Goal: Information Seeking & Learning: Learn about a topic

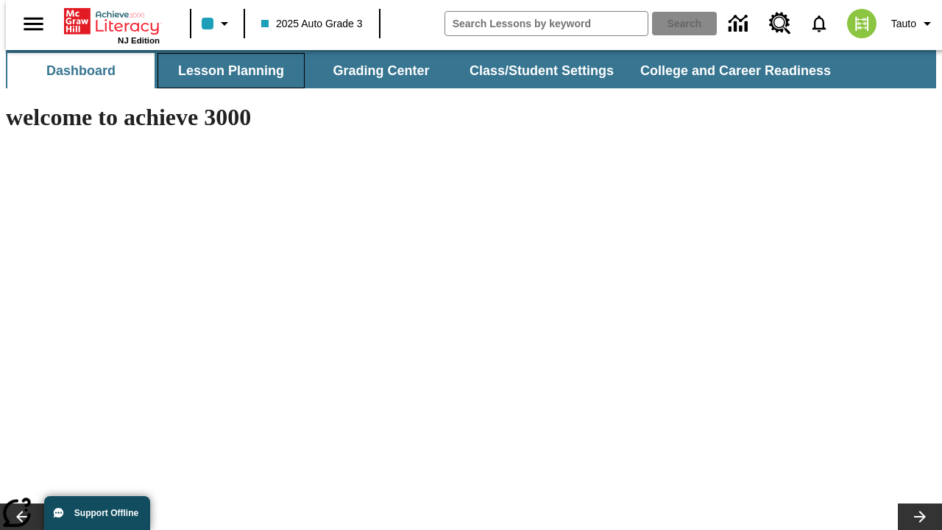
click at [225, 71] on button "Lesson Planning" at bounding box center [230, 70] width 147 height 35
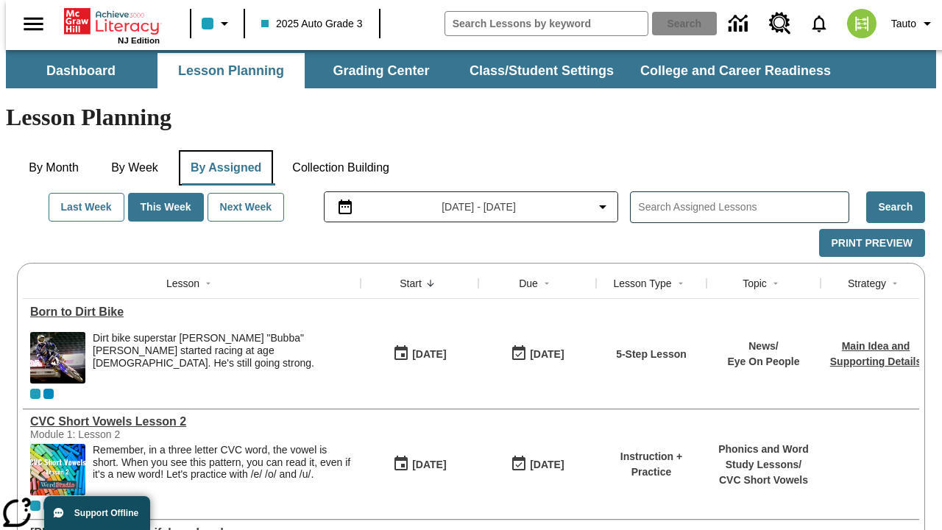
click at [222, 150] on button "By Assigned" at bounding box center [226, 167] width 94 height 35
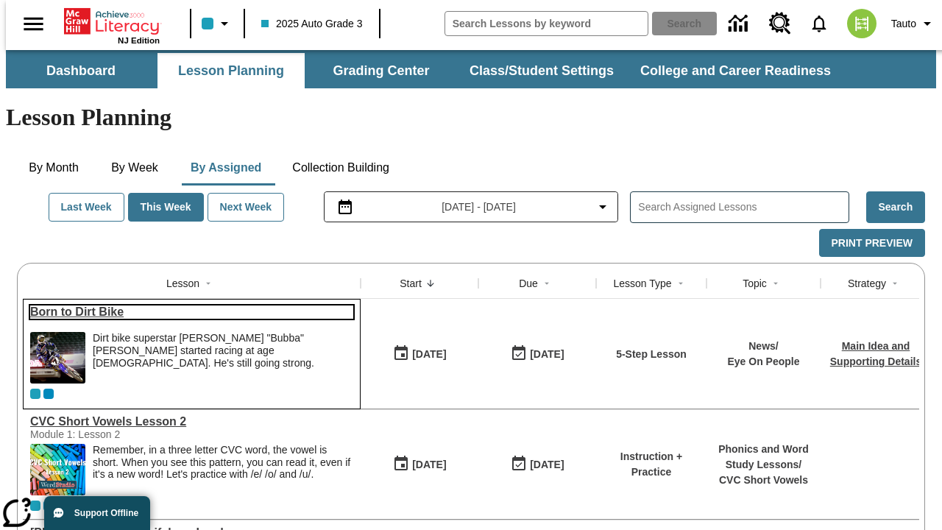
click at [185, 305] on link "Born to Dirt Bike" at bounding box center [191, 311] width 323 height 13
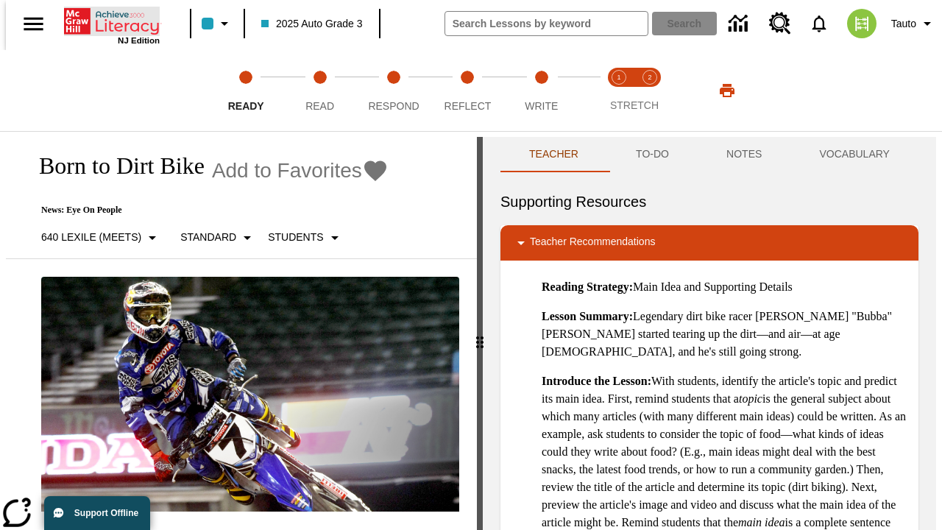
click at [106, 20] on icon "Home" at bounding box center [113, 21] width 98 height 29
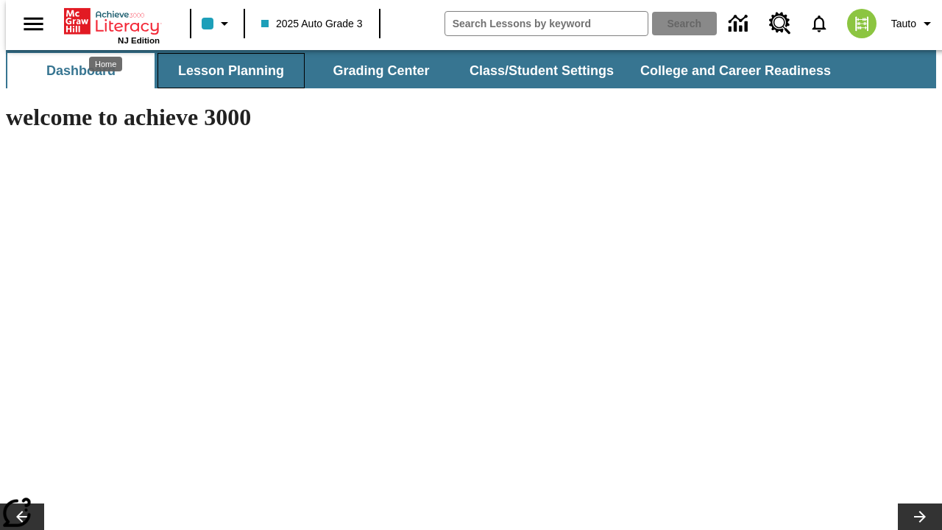
click at [225, 71] on button "Lesson Planning" at bounding box center [230, 70] width 147 height 35
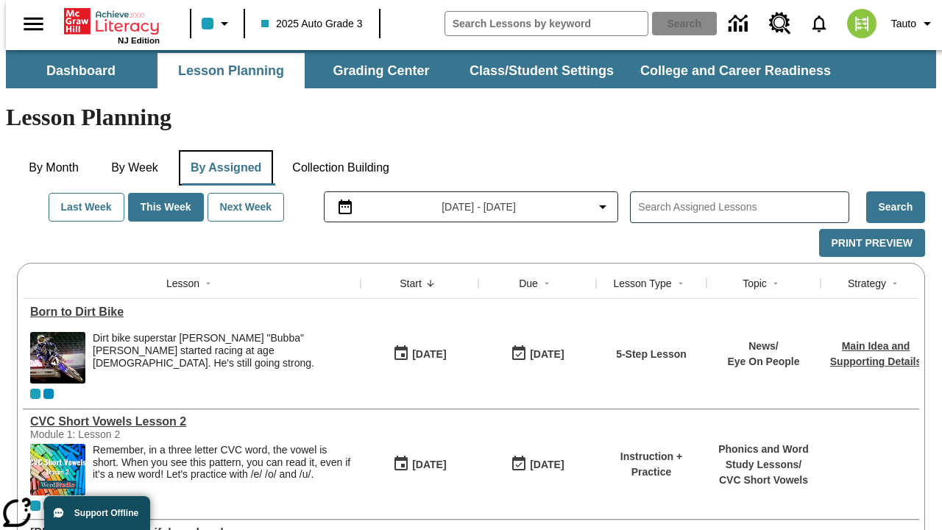
click at [222, 150] on button "By Assigned" at bounding box center [226, 167] width 94 height 35
